Goal: Information Seeking & Learning: Learn about a topic

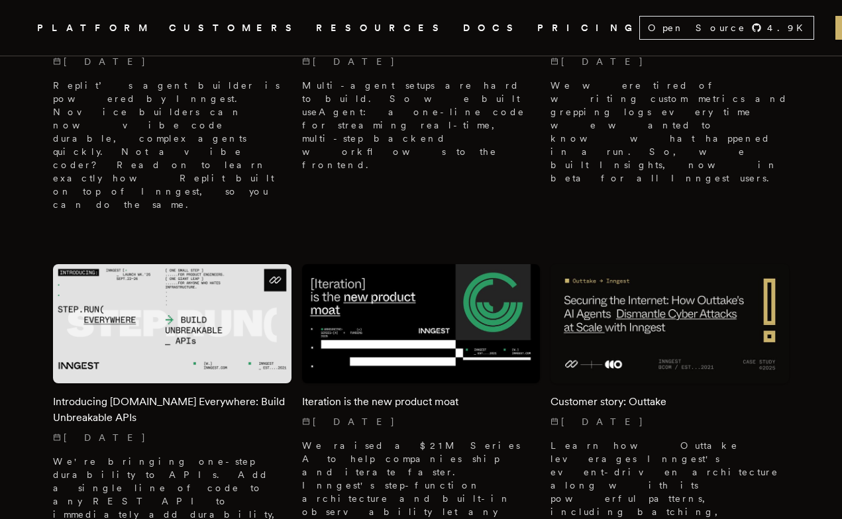
scroll to position [659, 0]
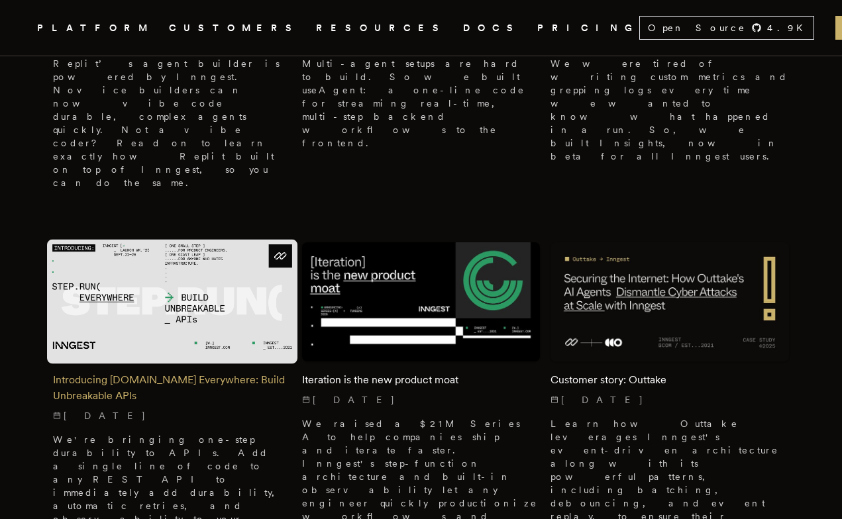
click at [223, 362] on div "Introducing [DOMAIN_NAME] Everywhere: Build Unbreakable APIs [DATE] We're bring…" at bounding box center [172, 470] width 238 height 217
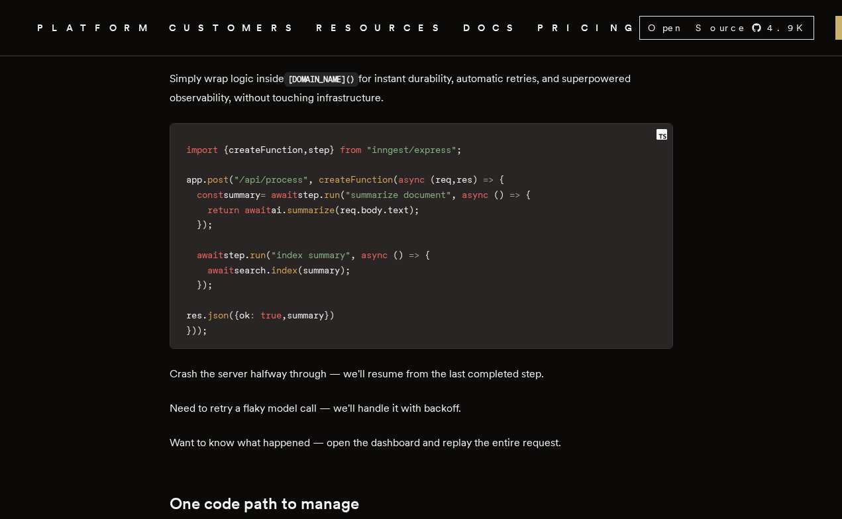
scroll to position [1787, 0]
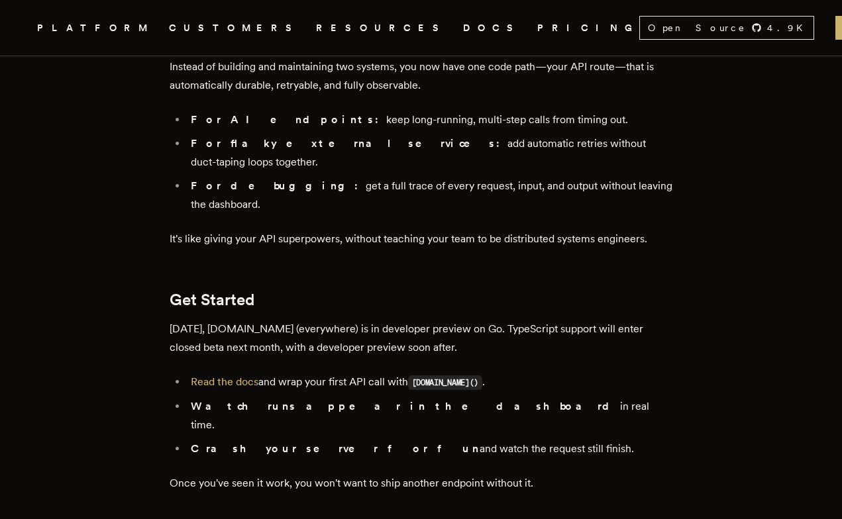
scroll to position [2230, 0]
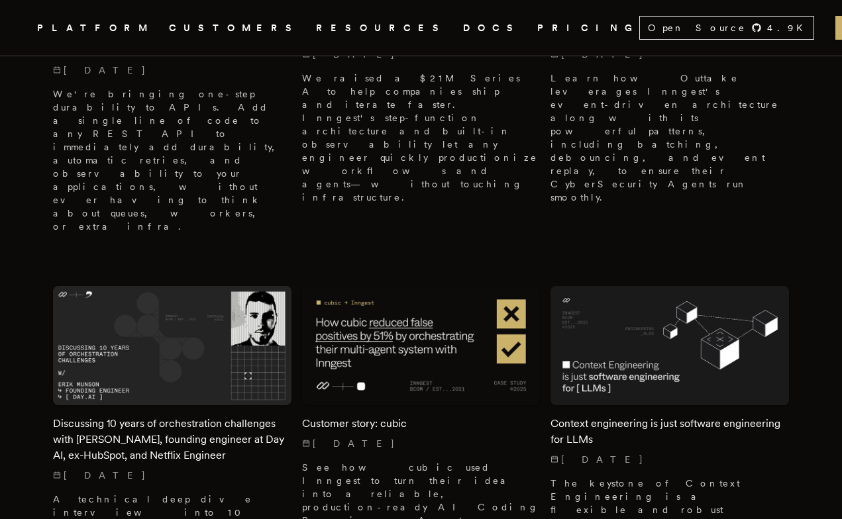
scroll to position [1007, 0]
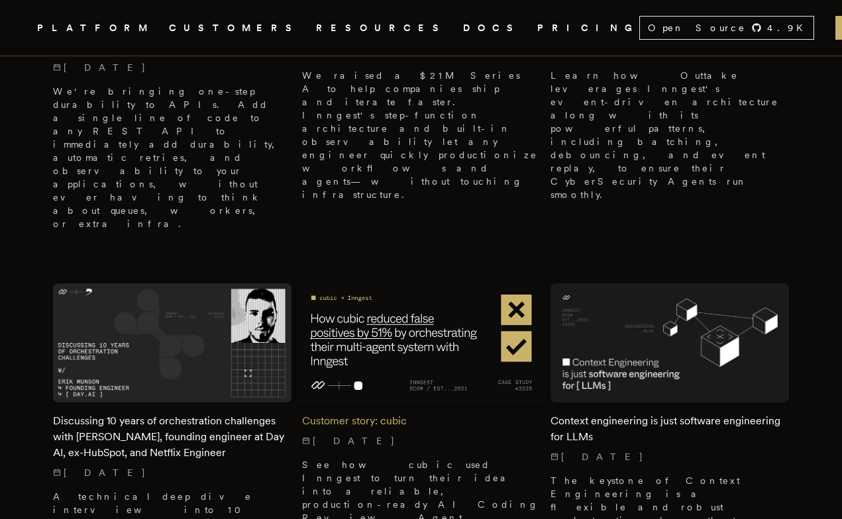
click at [383, 458] on p "See how cubic used Inngest to turn their idea into a reliable, production-ready…" at bounding box center [421, 491] width 238 height 66
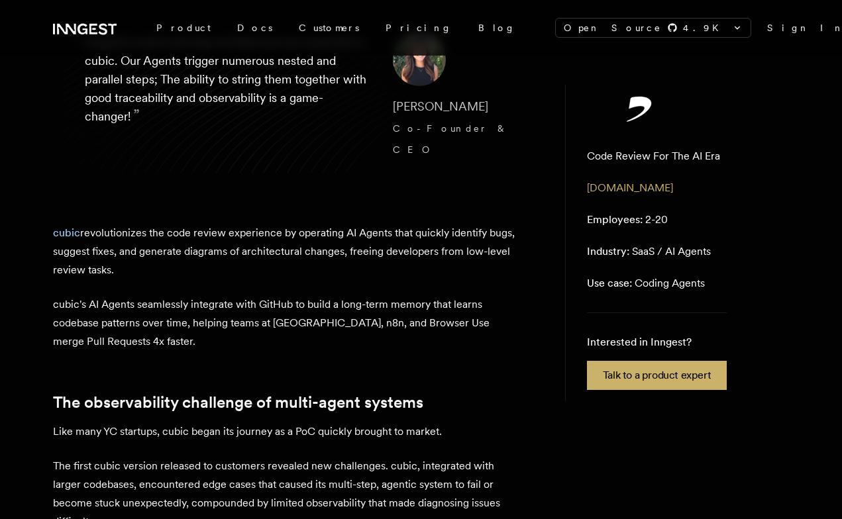
scroll to position [270, 0]
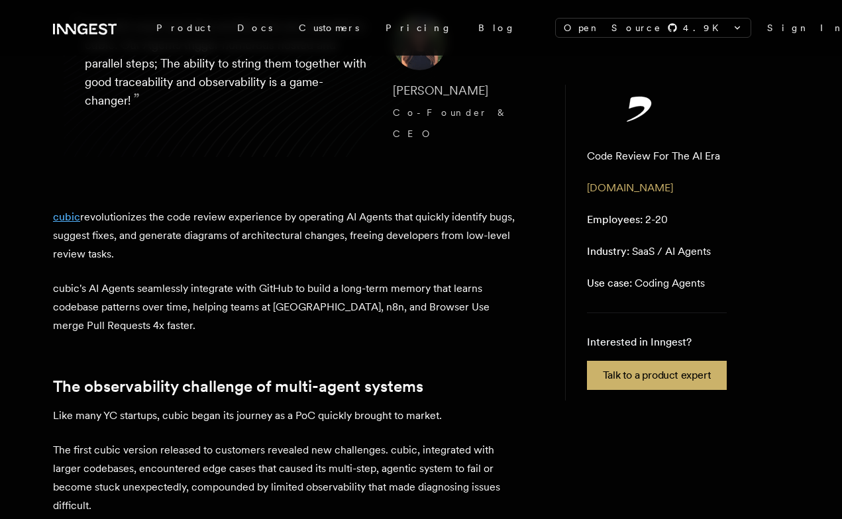
click at [72, 211] on link "cubic" at bounding box center [66, 217] width 27 height 13
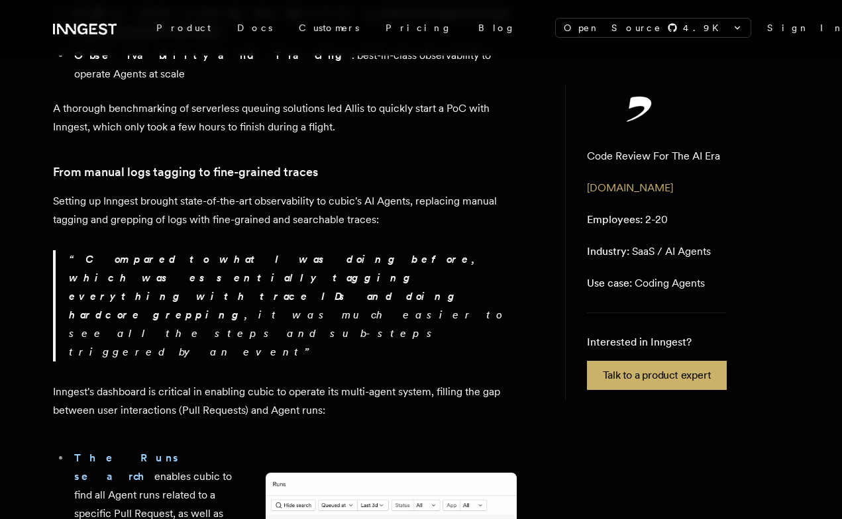
scroll to position [1077, 0]
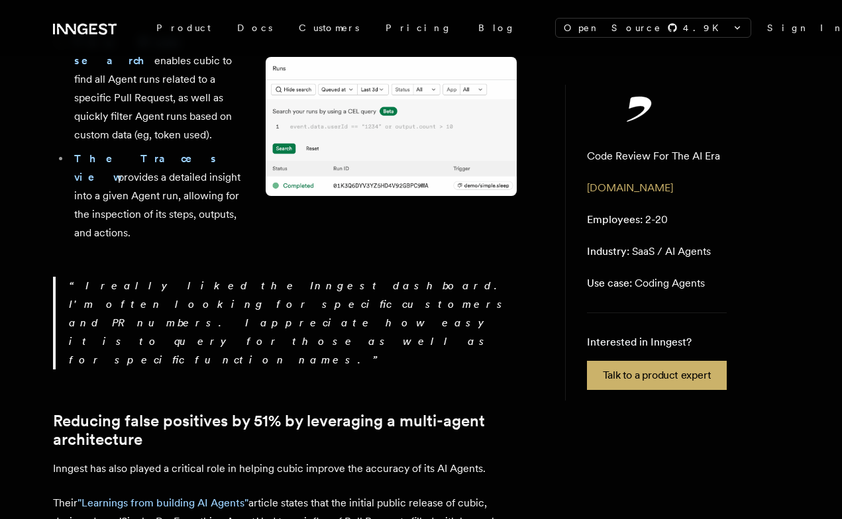
scroll to position [1721, 0]
